Goal: Transaction & Acquisition: Purchase product/service

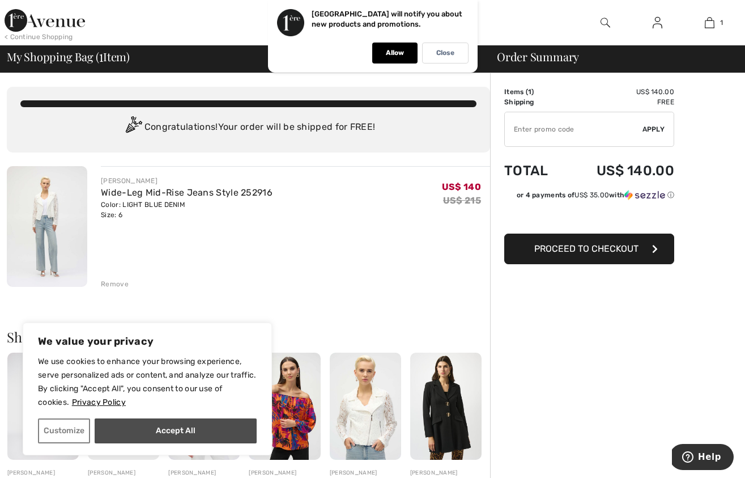
click at [236, 436] on button "Accept All" at bounding box center [176, 430] width 162 height 25
checkbox input "true"
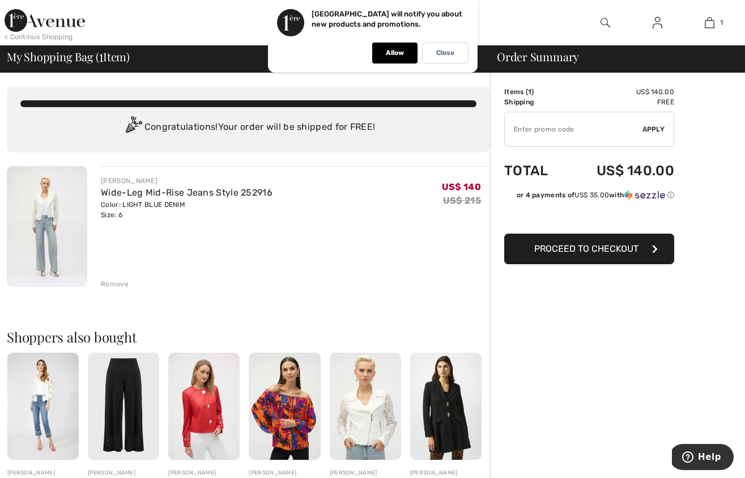
click at [619, 167] on td "US$ 140.00" at bounding box center [620, 170] width 109 height 39
click at [605, 168] on td "US$ 140.00" at bounding box center [620, 170] width 109 height 39
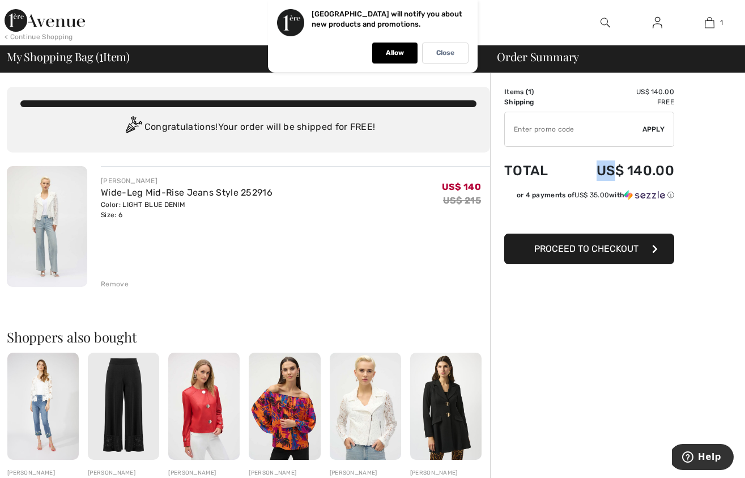
click at [605, 177] on td "US$ 140.00" at bounding box center [620, 170] width 109 height 39
click at [625, 172] on td "US$ 140.00" at bounding box center [620, 170] width 109 height 39
click at [556, 252] on span "Proceed to Checkout" at bounding box center [586, 248] width 104 height 11
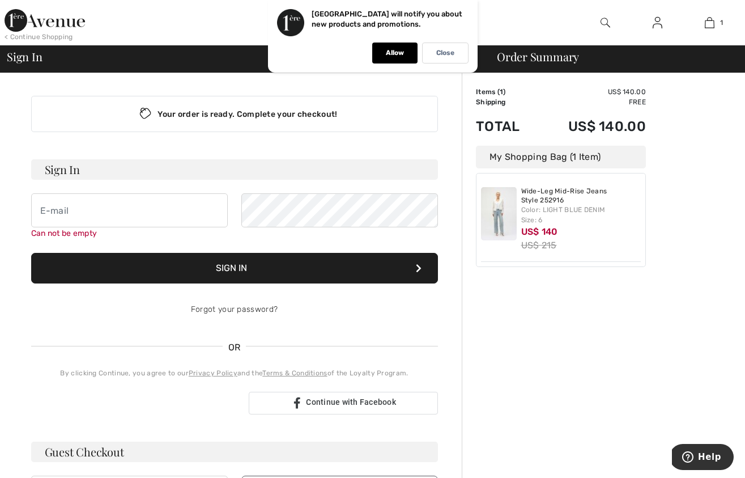
click at [645, 160] on div "My Shopping Bag (1 Item)" at bounding box center [561, 157] width 170 height 23
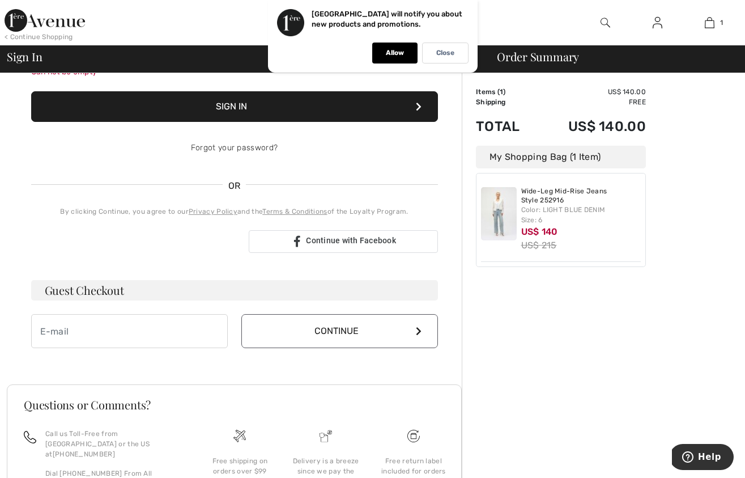
scroll to position [170, 0]
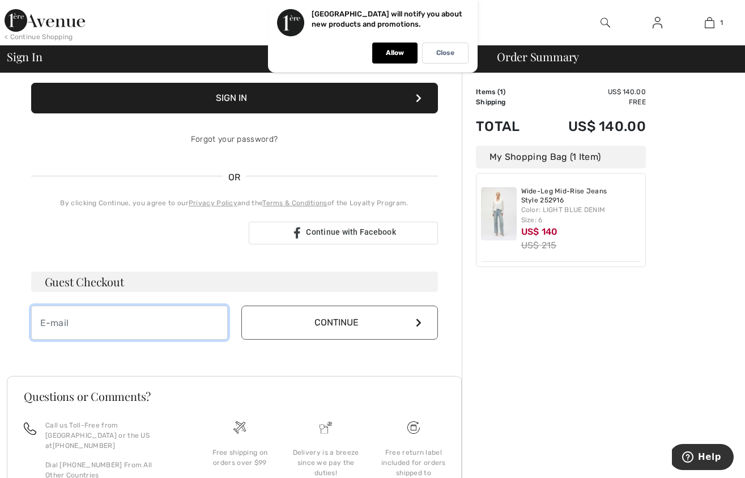
click at [144, 315] on input "email" at bounding box center [129, 322] width 197 height 34
click at [303, 323] on button "Continue" at bounding box center [339, 322] width 197 height 34
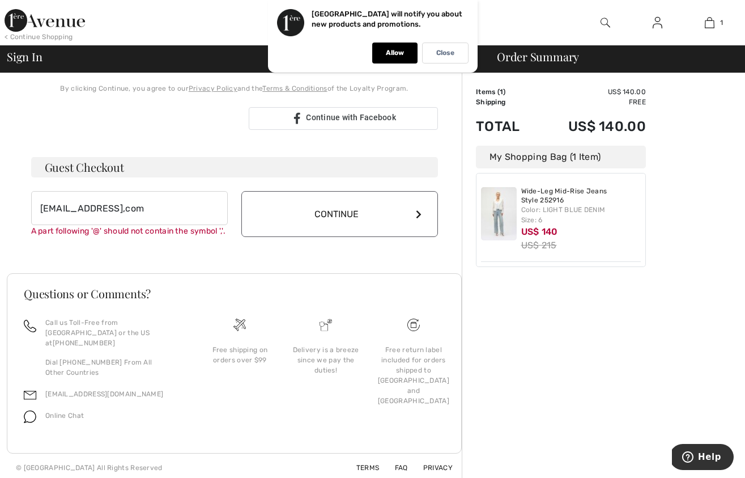
scroll to position [290, 0]
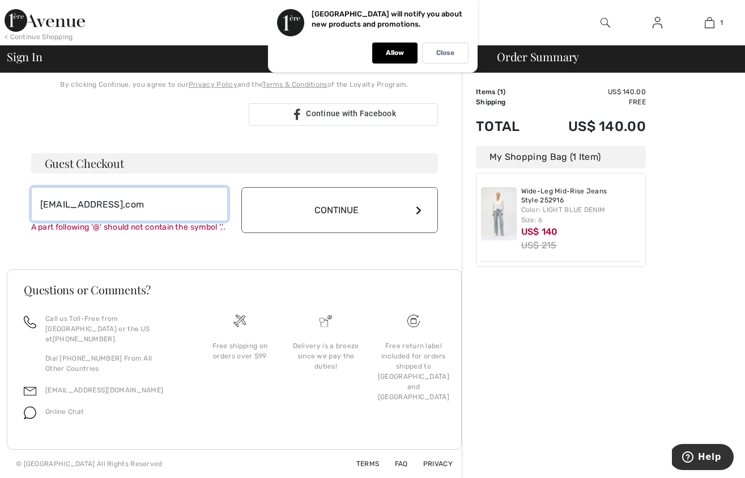
click at [134, 203] on input "grantsydney4@gmail,com" at bounding box center [129, 204] width 197 height 34
type input "grantsydney4@gmail.com"
click at [241, 187] on button "Continue" at bounding box center [339, 210] width 197 height 46
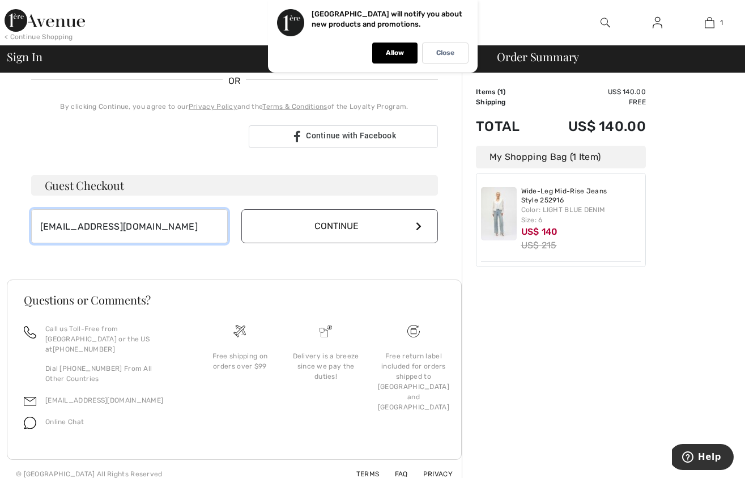
scroll to position [254, 0]
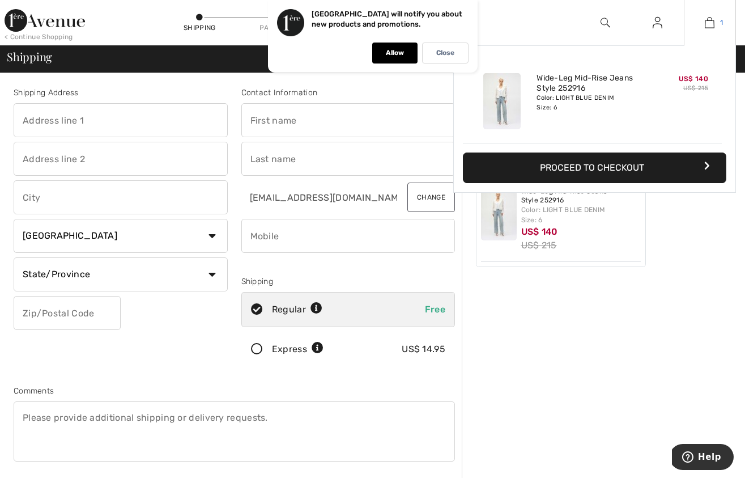
click at [705, 18] on img at bounding box center [710, 23] width 10 height 14
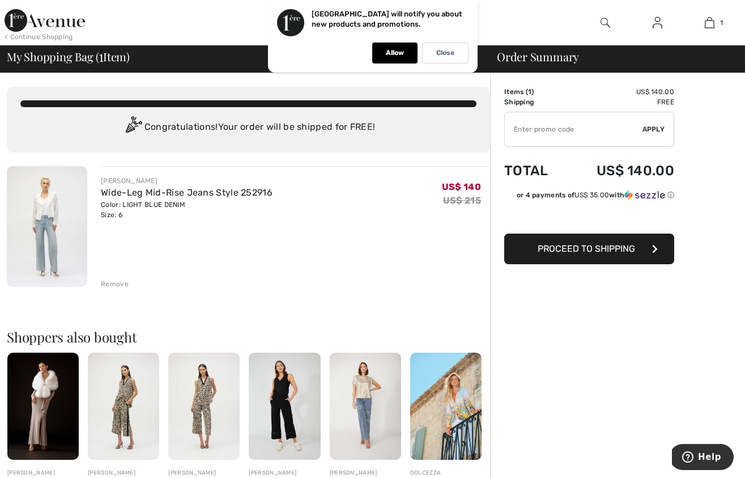
click at [526, 129] on input "TEXT" at bounding box center [574, 129] width 138 height 34
paste input "NEW15"
type input "NEW15"
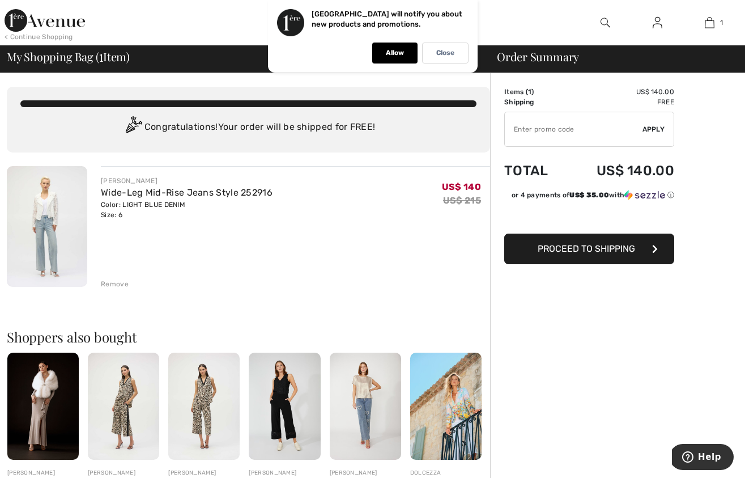
type input "NEW15"
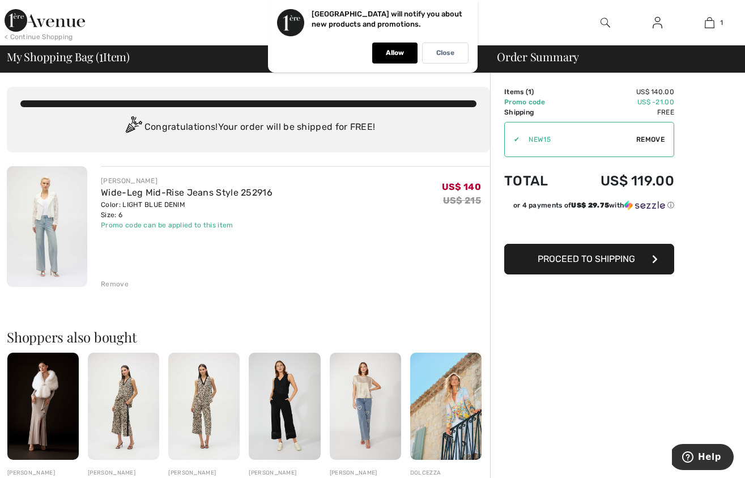
click at [532, 266] on button "Proceed to Shipping" at bounding box center [589, 259] width 170 height 31
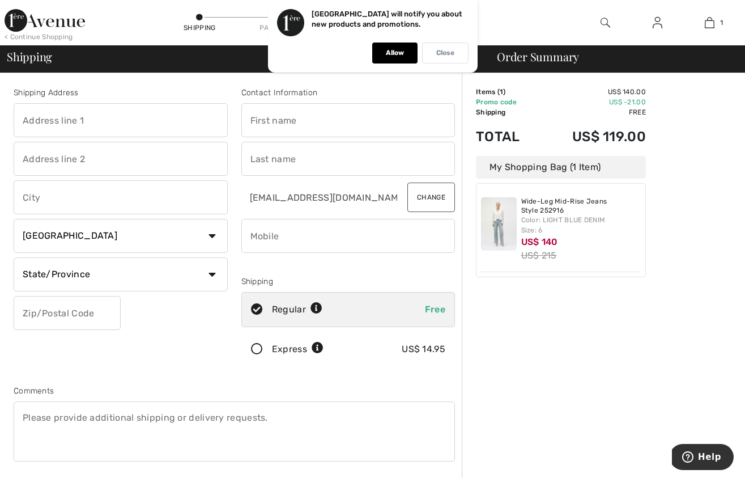
click at [451, 50] on p "Close" at bounding box center [445, 53] width 18 height 9
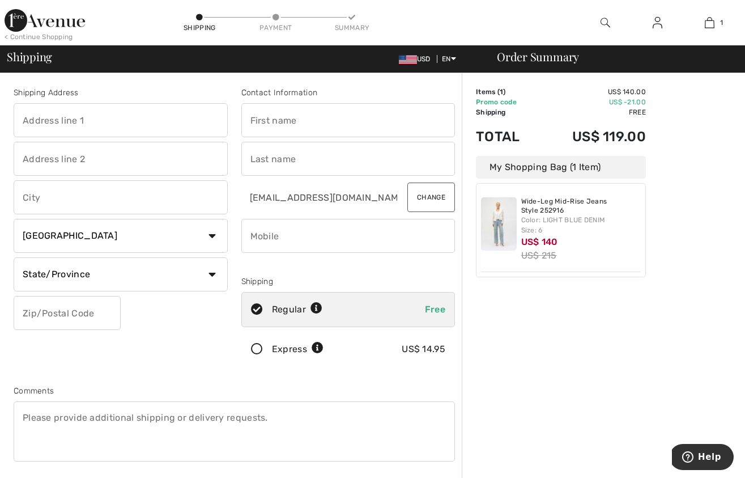
click at [199, 121] on input "text" at bounding box center [121, 120] width 214 height 34
type input "185 E 85th Street"
type input "36E"
type input "[GEOGRAPHIC_DATA]"
click at [163, 243] on select "Country Canada United States Afghanistan Aland Islands Albania Algeria American…" at bounding box center [121, 236] width 214 height 34
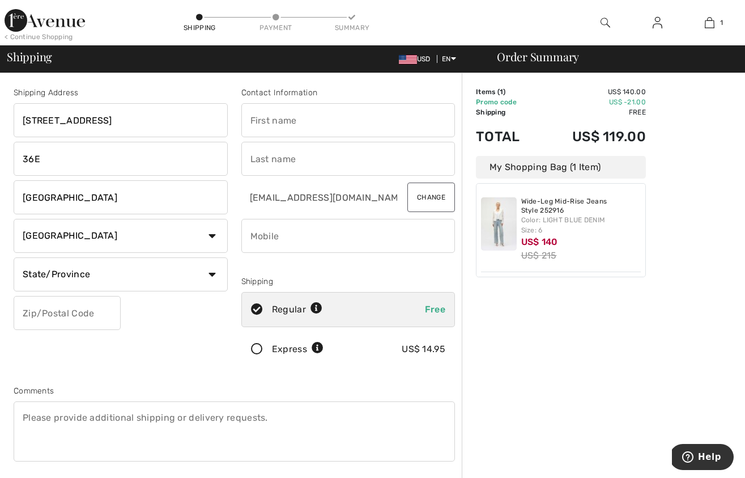
select select "US"
click at [160, 355] on div "Shipping Address 185 E 85th Street 36E White Plains Country Canada United State…" at bounding box center [121, 229] width 228 height 284
click at [162, 285] on select "State/Province Alabama Alaska American Samoa Arizona Arkansas California Colora…" at bounding box center [121, 274] width 214 height 34
select select "NY"
click at [53, 312] on input "text" at bounding box center [67, 313] width 107 height 34
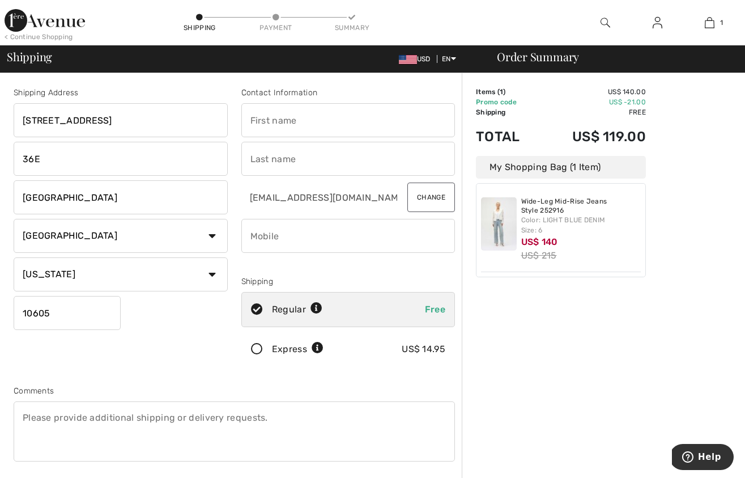
type input "10605"
click at [262, 112] on input "text" at bounding box center [348, 120] width 214 height 34
type input "Sydney Grant"
click at [273, 241] on input "phone" at bounding box center [348, 236] width 214 height 34
type input "9148826578"
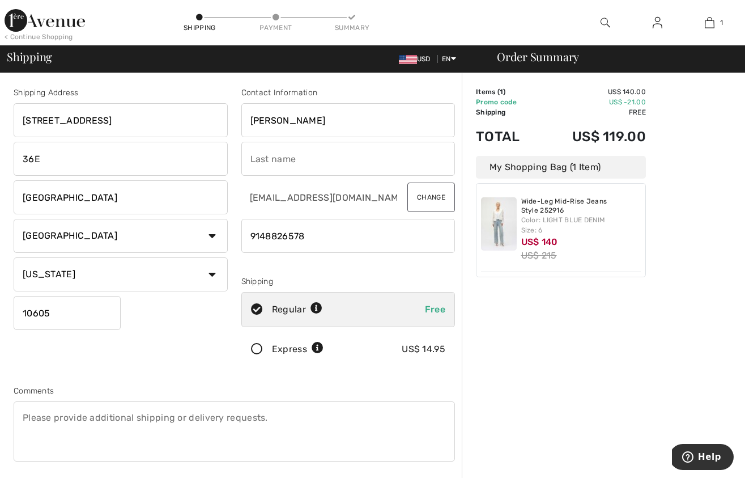
click at [320, 264] on div at bounding box center [348, 264] width 214 height 14
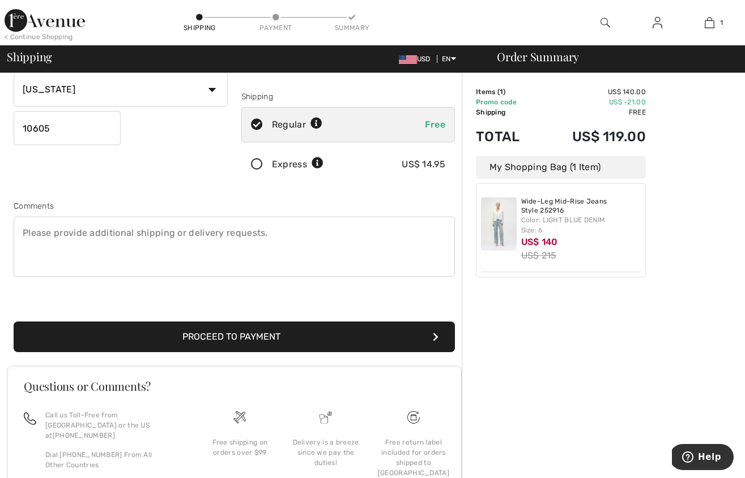
click at [279, 330] on button "Proceed to Payment" at bounding box center [234, 336] width 441 height 31
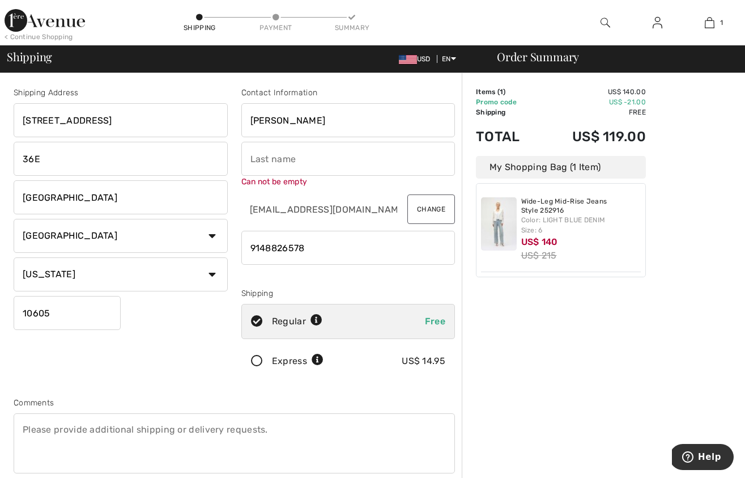
click at [300, 128] on input "[PERSON_NAME]" at bounding box center [348, 120] width 214 height 34
type input "[GEOGRAPHIC_DATA]"
click at [294, 155] on input "text" at bounding box center [348, 159] width 214 height 34
paste input "Grant"
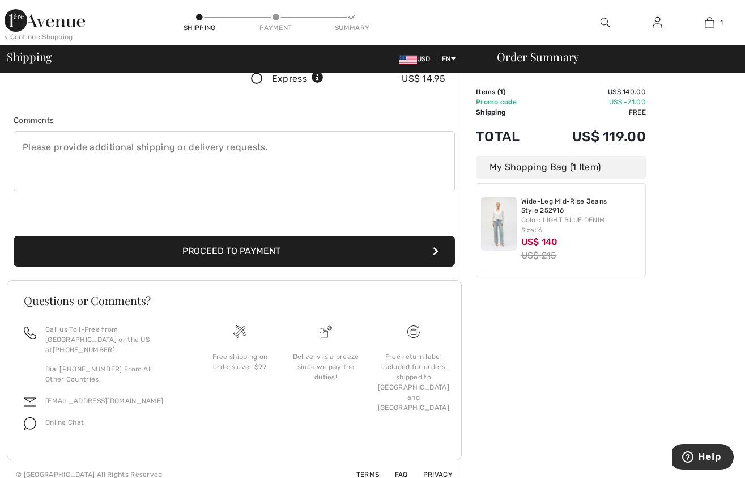
type input "Grant"
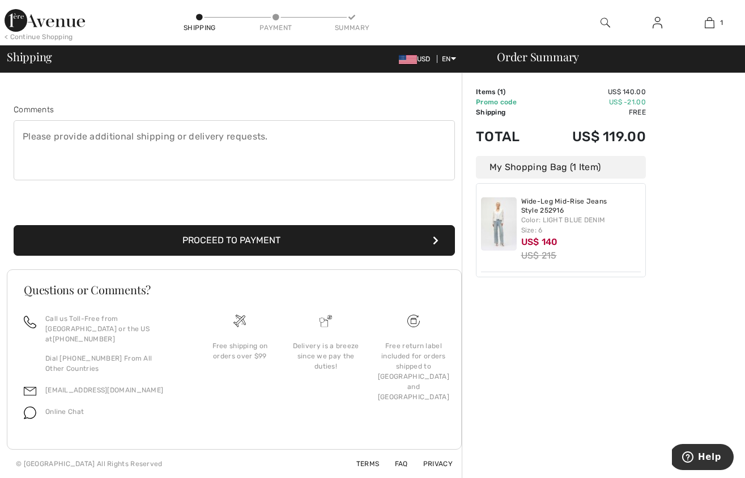
click at [233, 254] on button "Proceed to Payment" at bounding box center [234, 240] width 441 height 31
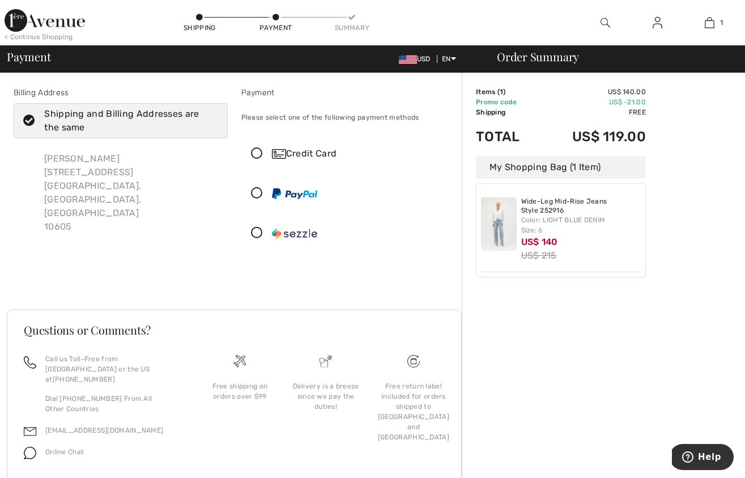
click at [146, 121] on div "Shipping and Billing Addresses are the same" at bounding box center [127, 120] width 166 height 27
click at [211, 121] on input "Shipping and Billing Addresses are the same" at bounding box center [214, 121] width 7 height 34
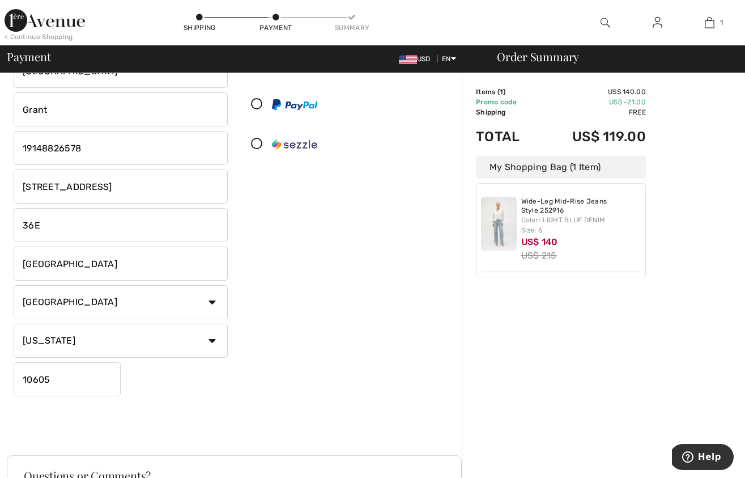
scroll to position [99, 0]
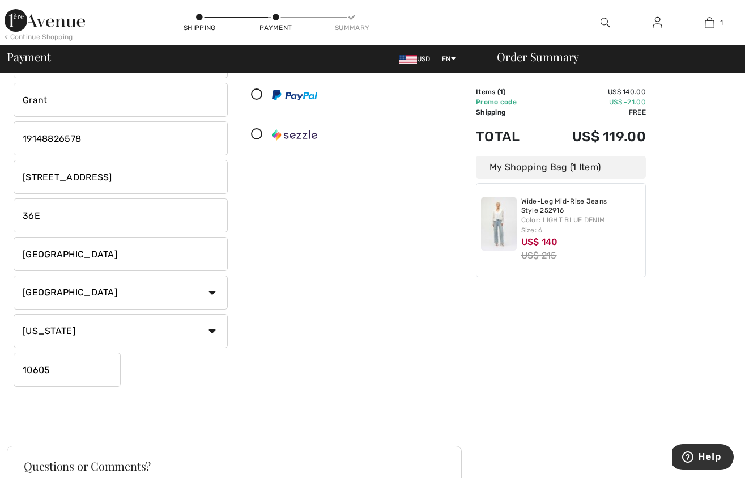
checkbox input "false"
click at [82, 257] on input "[GEOGRAPHIC_DATA]" at bounding box center [121, 254] width 214 height 34
type input "[US_STATE]"
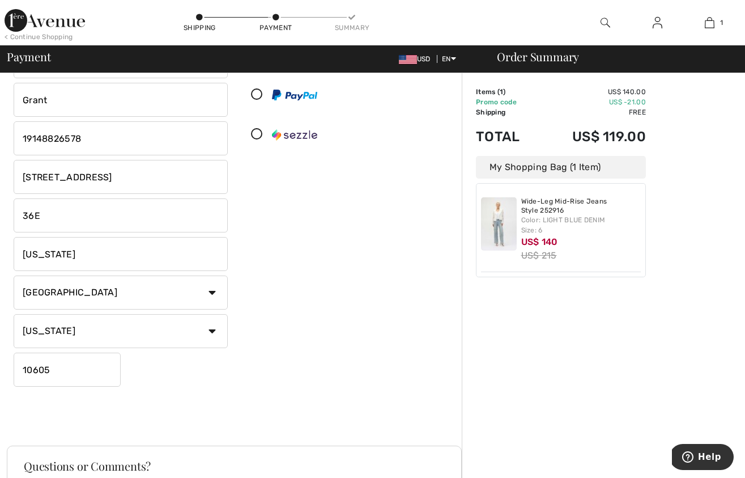
click at [49, 364] on input "10605" at bounding box center [67, 370] width 107 height 34
type input "10028"
click at [205, 378] on div "Sydney Grant 185 E 85Th Street 36E New York Country Canada United States Afghan…" at bounding box center [121, 215] width 214 height 342
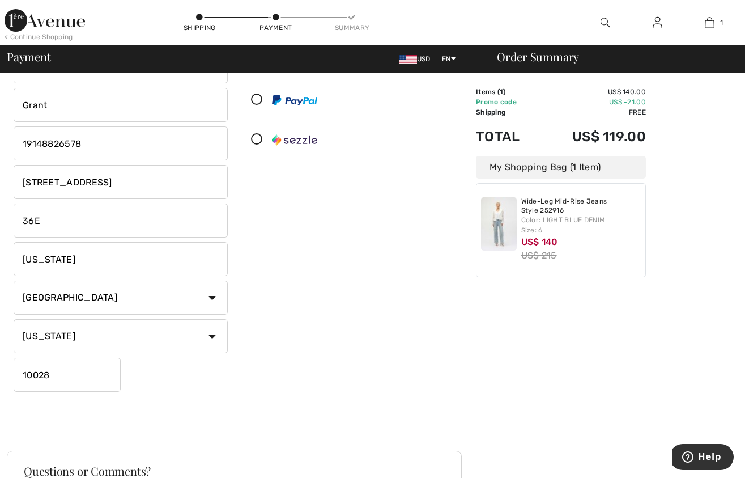
scroll to position [0, 0]
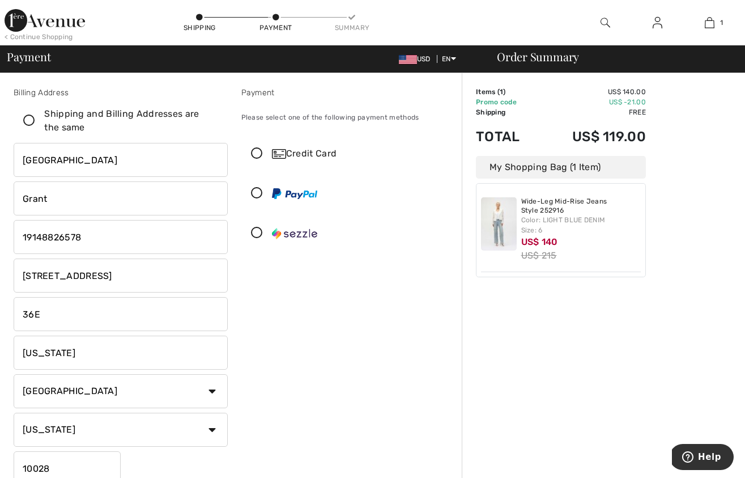
click at [261, 152] on icon at bounding box center [257, 154] width 30 height 12
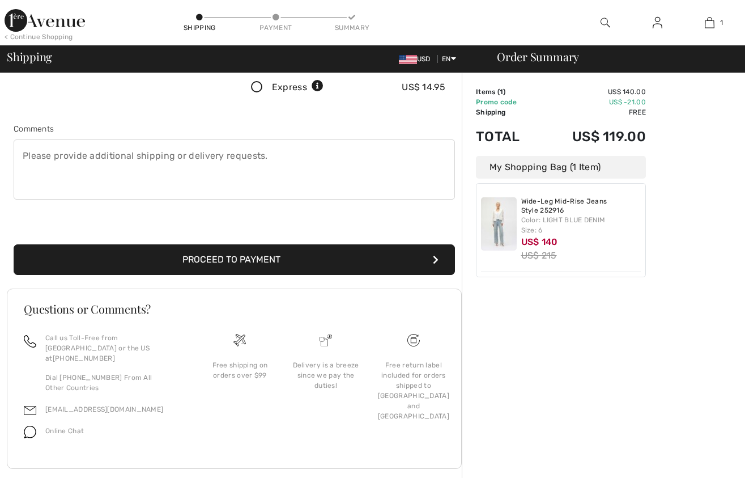
scroll to position [270, 0]
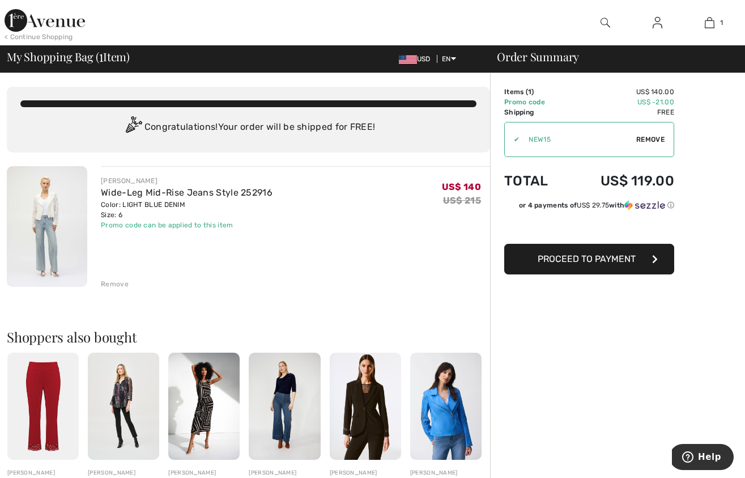
click at [559, 257] on span "Proceed to Payment" at bounding box center [587, 258] width 98 height 11
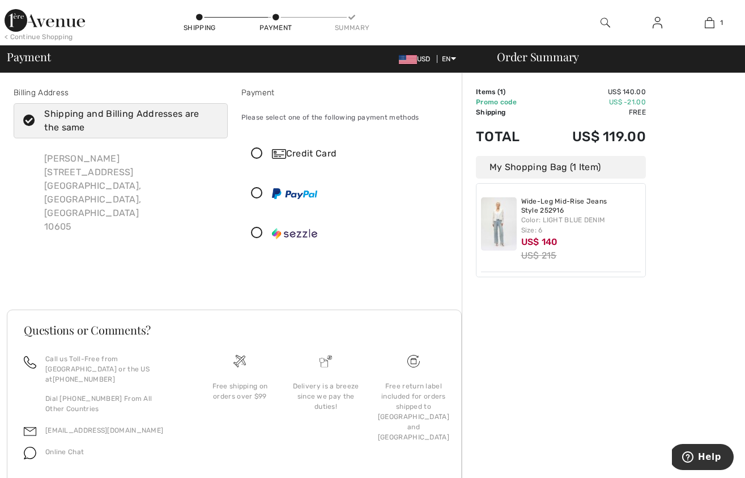
click at [147, 121] on div "Shipping and Billing Addresses are the same" at bounding box center [127, 120] width 166 height 27
click at [211, 121] on input "Shipping and Billing Addresses are the same" at bounding box center [214, 121] width 7 height 34
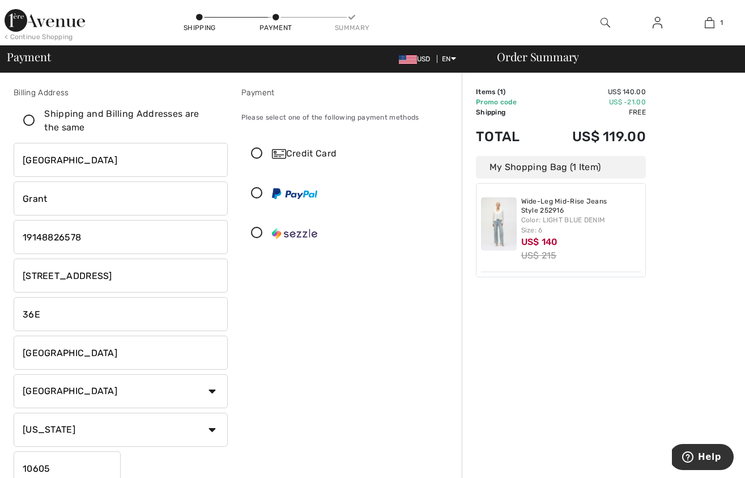
checkbox input "false"
click at [515, 57] on div "Order Summary" at bounding box center [610, 56] width 255 height 11
click at [23, 61] on span "Payment" at bounding box center [29, 56] width 44 height 11
click at [199, 17] on icon at bounding box center [199, 17] width 7 height 7
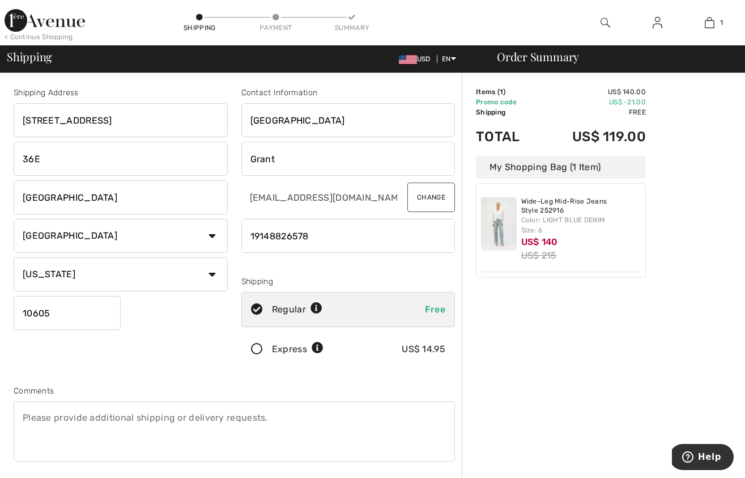
click at [78, 199] on input "White Plains" at bounding box center [121, 197] width 214 height 34
type input "New York"
click at [54, 309] on input "10605" at bounding box center [67, 313] width 107 height 34
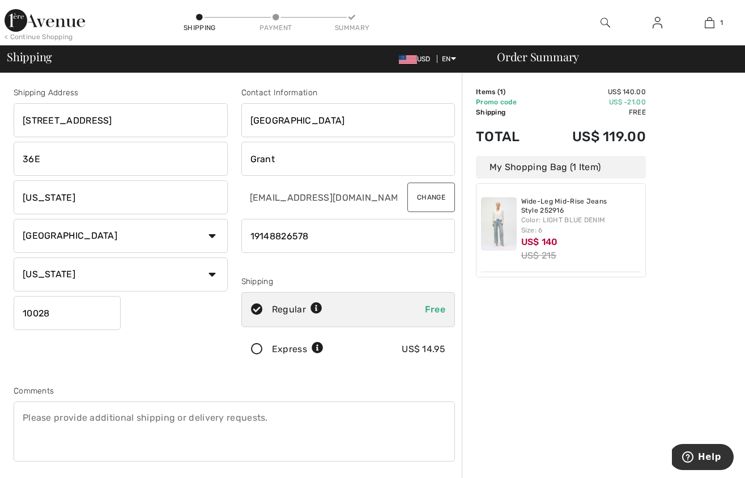
type input "10028"
click at [63, 120] on input "185 E 85Th Street" at bounding box center [121, 120] width 214 height 34
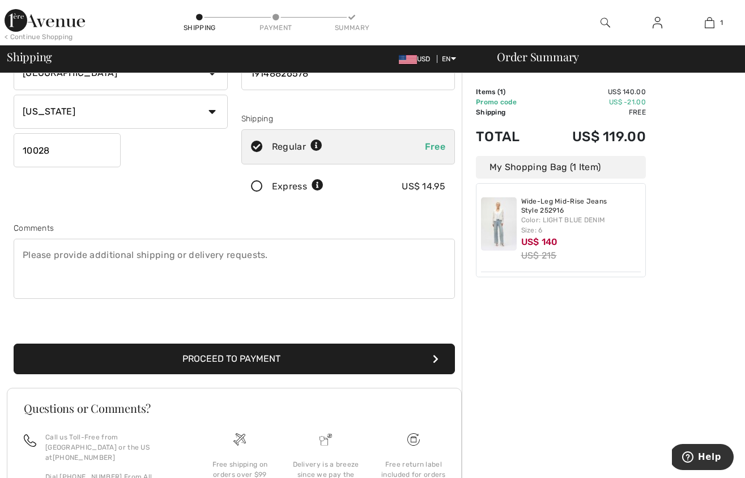
scroll to position [182, 0]
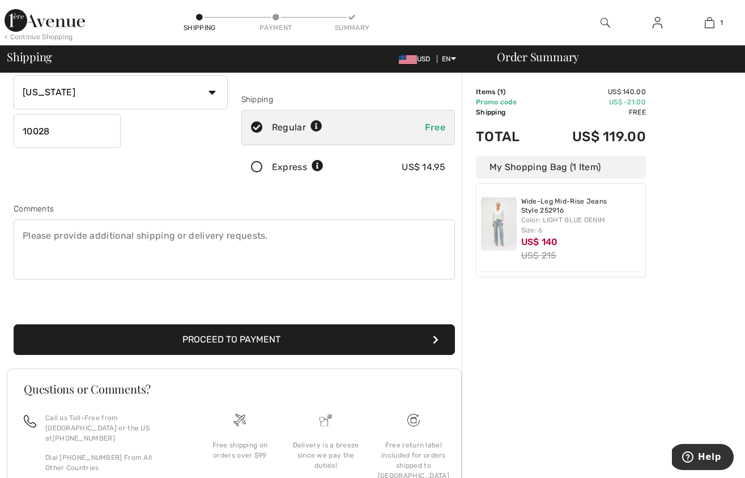
type input "185 E 85th Street"
click at [150, 332] on button "Proceed to Payment" at bounding box center [234, 339] width 441 height 31
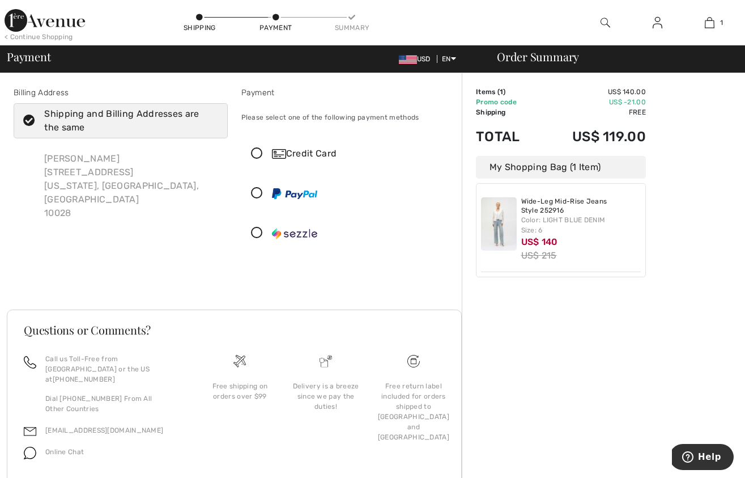
click at [113, 124] on div "Shipping and Billing Addresses are the same" at bounding box center [127, 120] width 166 height 27
click at [211, 124] on input "Shipping and Billing Addresses are the same" at bounding box center [214, 121] width 7 height 34
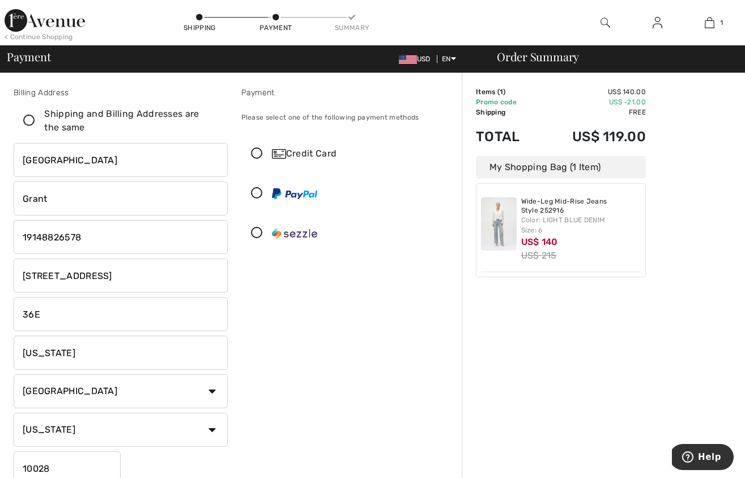
checkbox input "false"
click at [54, 274] on input "185 E 85Th Street" at bounding box center [121, 275] width 214 height 34
type input "[STREET_ADDRESS]"
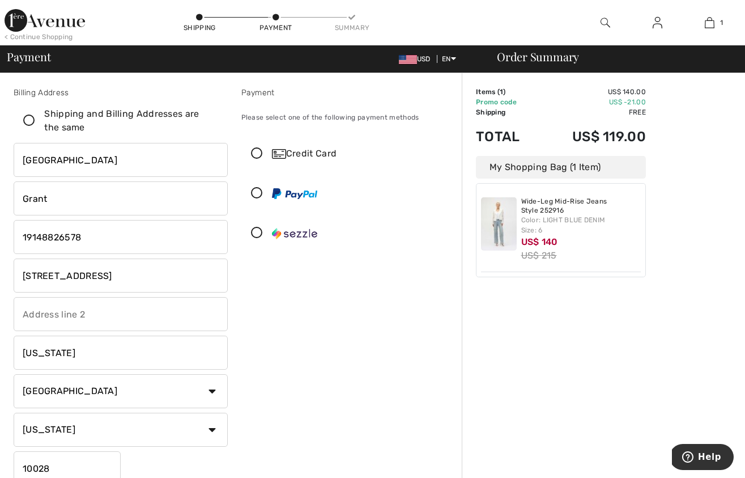
scroll to position [31, 0]
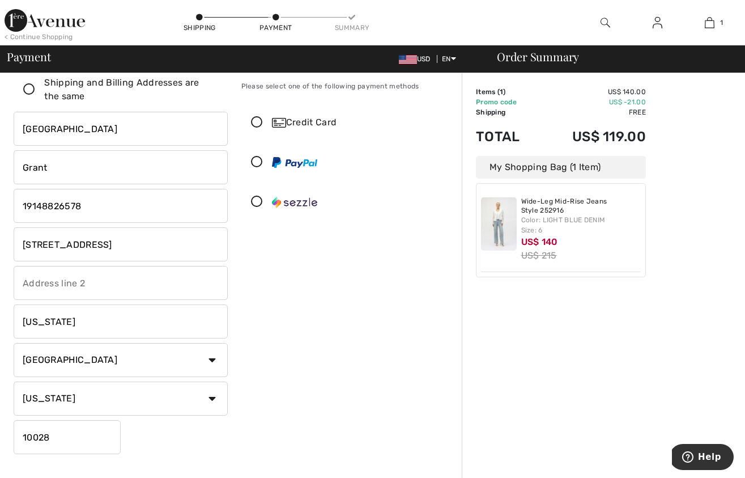
click at [38, 320] on input "New York" at bounding box center [121, 321] width 214 height 34
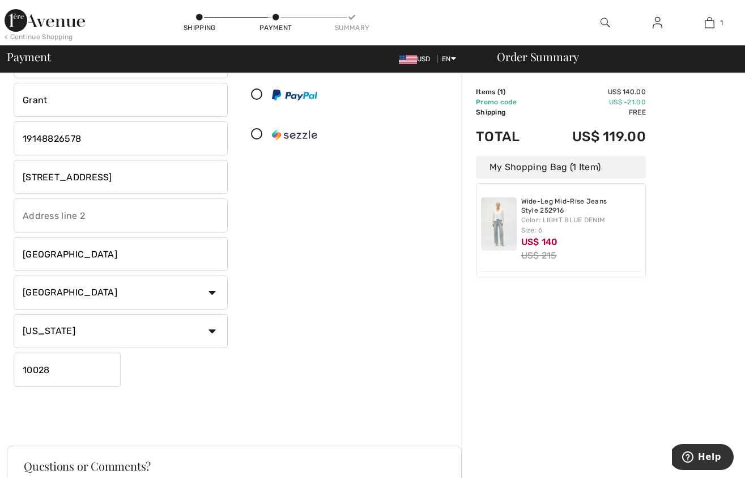
scroll to position [129, 0]
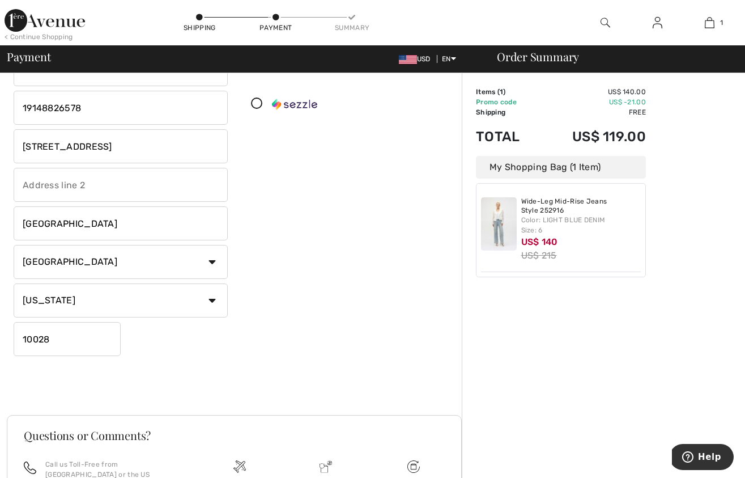
type input "White Plains"
click at [36, 338] on input "10028" at bounding box center [67, 339] width 107 height 34
type input "10605"
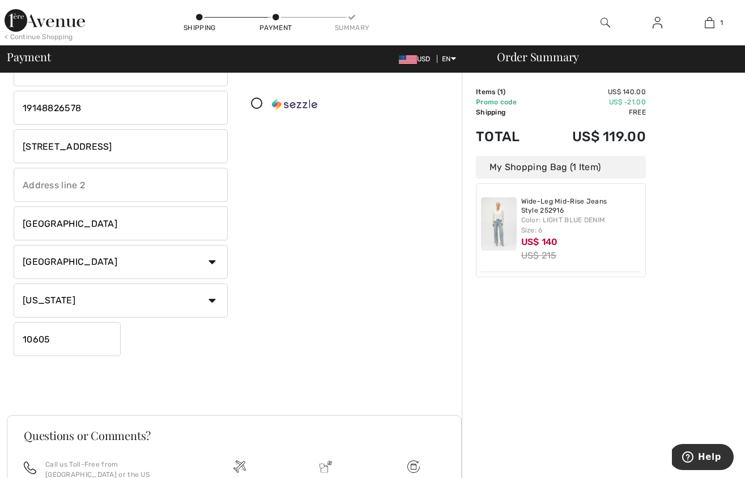
click at [292, 408] on div "Billing Address Shipping and Billing Addresses are the same Sydney Grant 185 E …" at bounding box center [234, 172] width 455 height 485
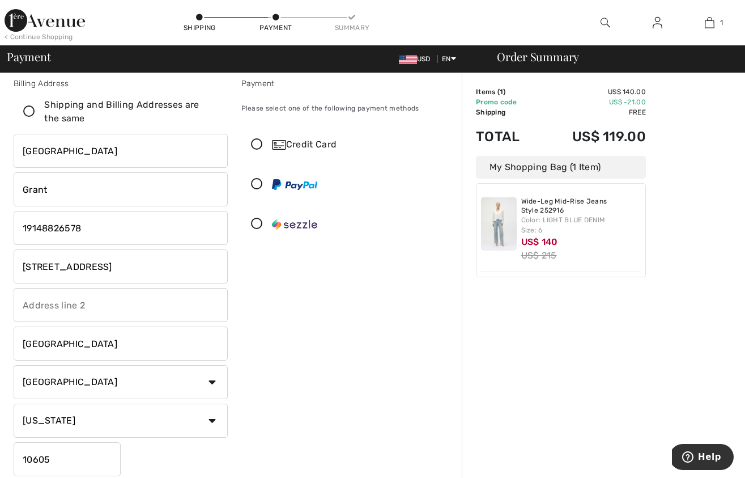
scroll to position [0, 0]
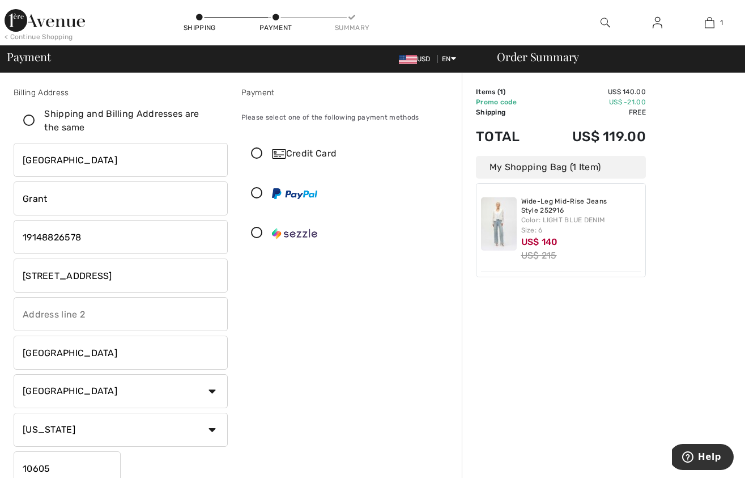
click at [262, 151] on icon at bounding box center [257, 154] width 30 height 12
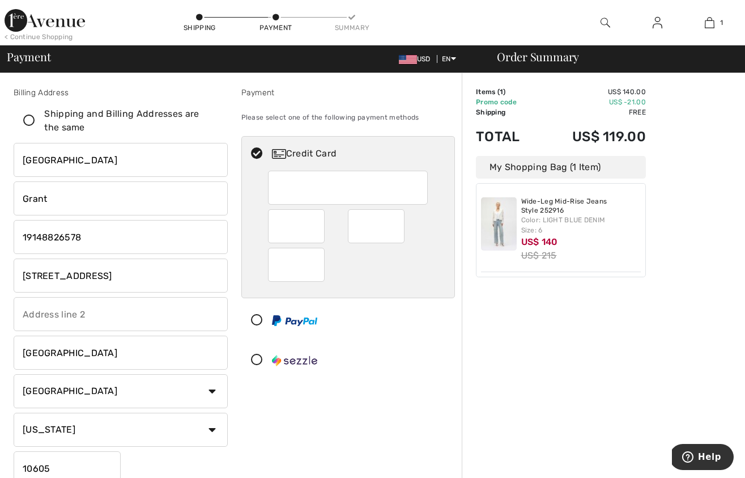
click at [337, 341] on div "Credit Card" at bounding box center [348, 256] width 214 height 241
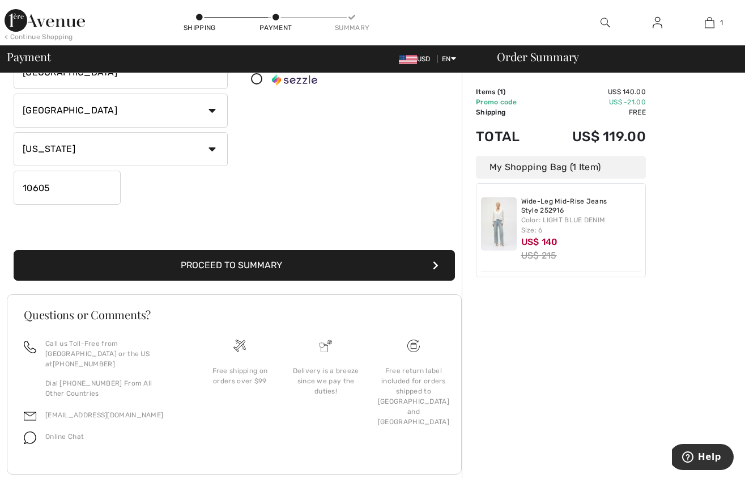
scroll to position [295, 0]
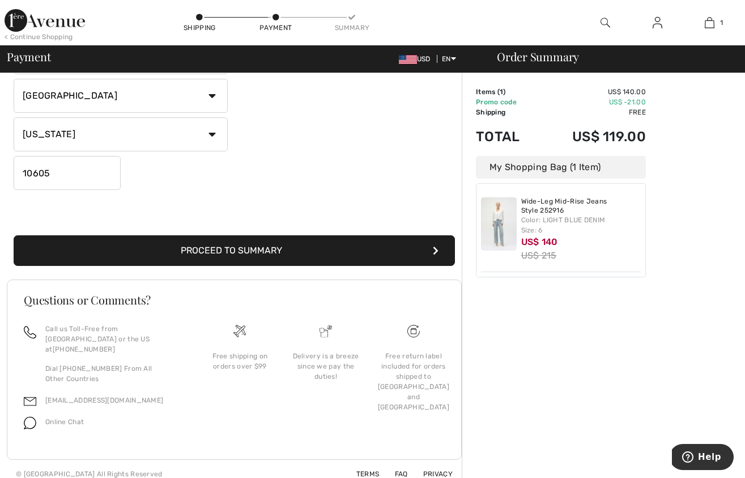
click at [333, 243] on button "Proceed to Summary" at bounding box center [234, 250] width 441 height 31
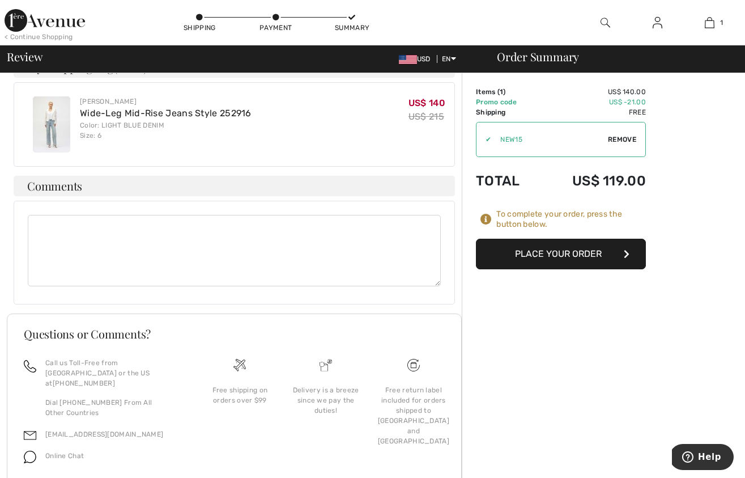
scroll to position [642, 0]
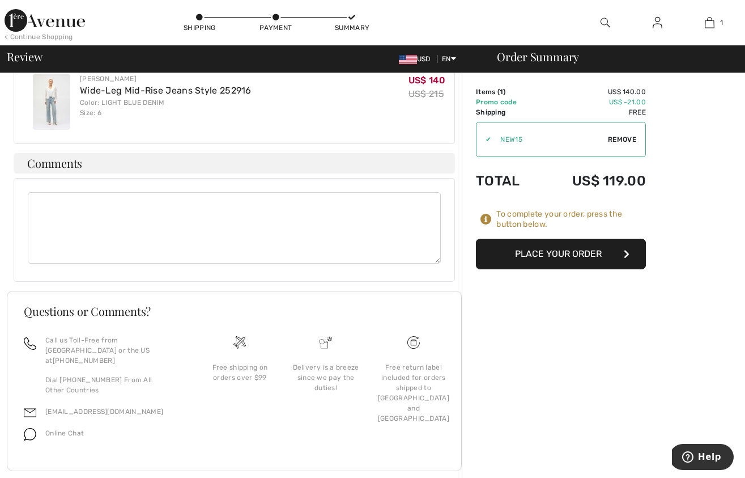
click at [519, 249] on button "Place Your Order" at bounding box center [561, 254] width 170 height 31
